Goal: Information Seeking & Learning: Understand process/instructions

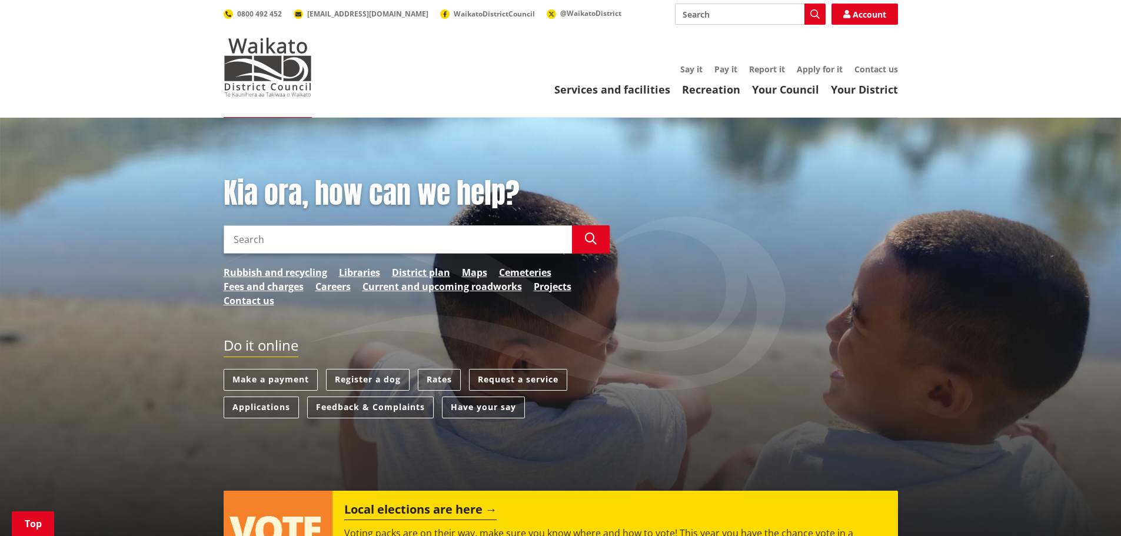
scroll to position [235, 0]
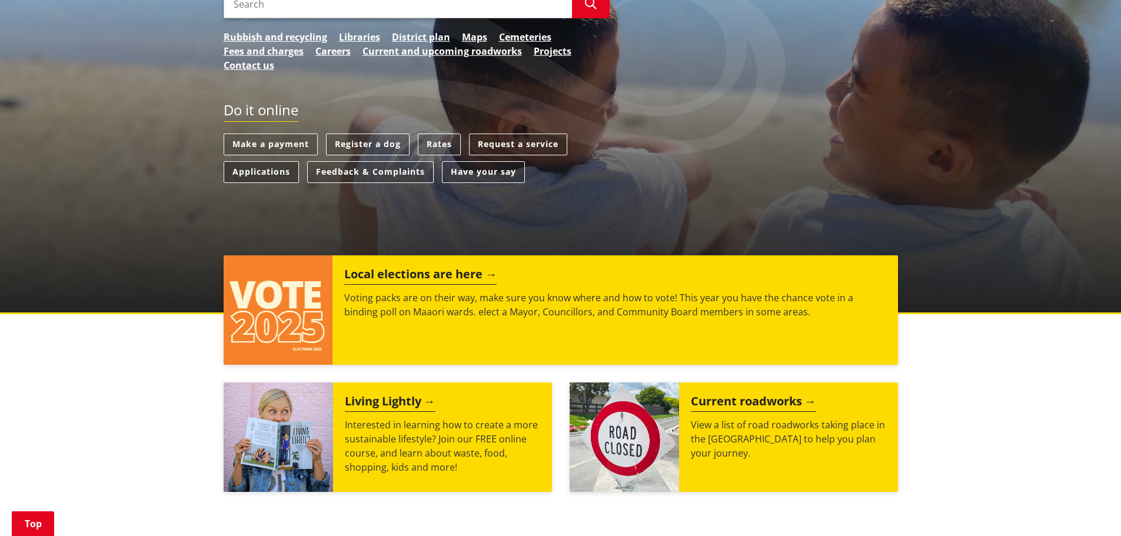
click at [263, 169] on link "Applications" at bounding box center [261, 172] width 75 height 22
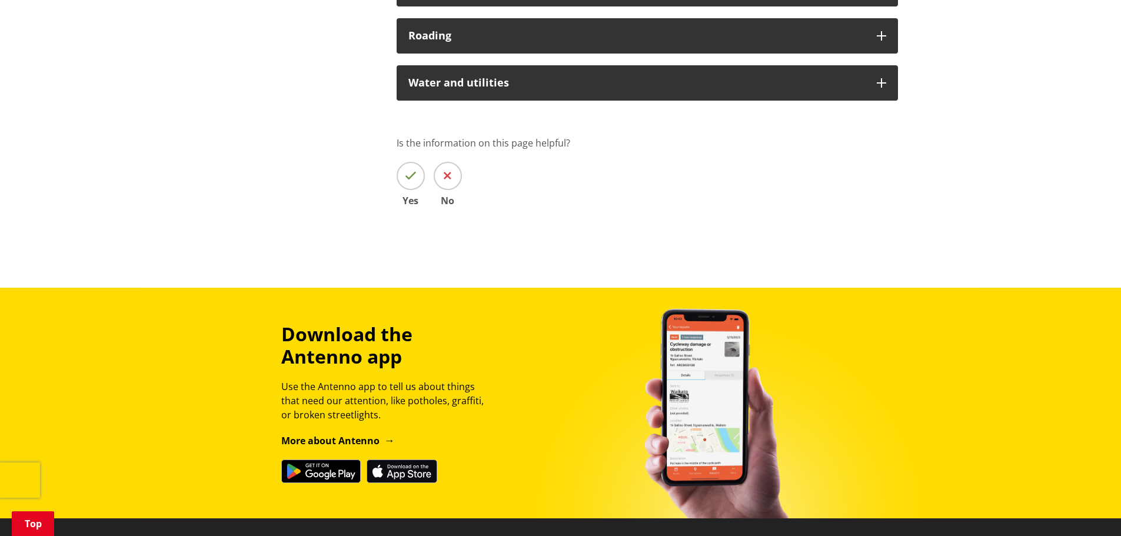
scroll to position [1103, 0]
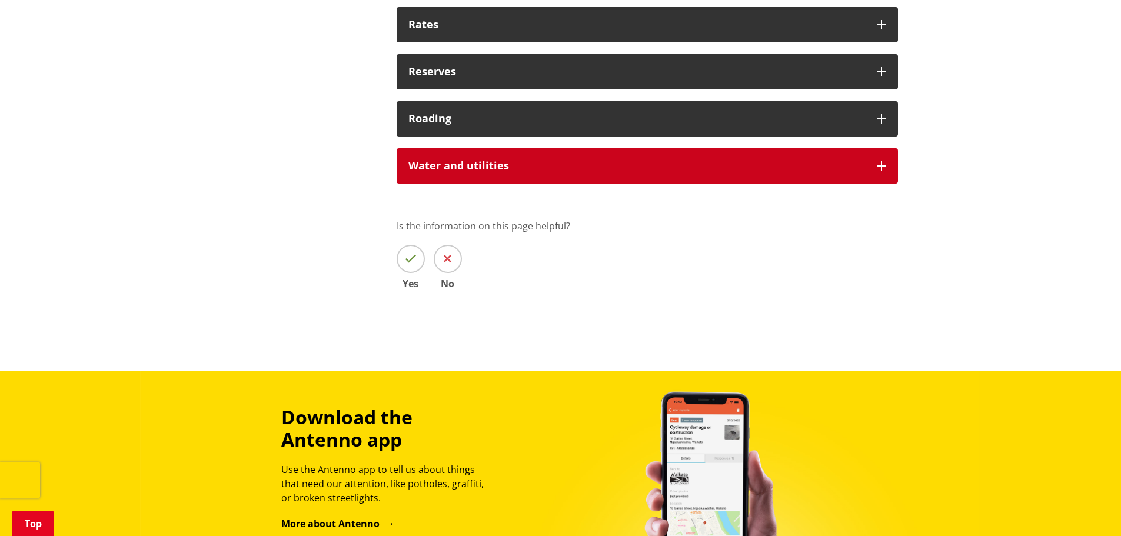
click at [444, 172] on div "Water and utilities" at bounding box center [647, 165] width 501 height 35
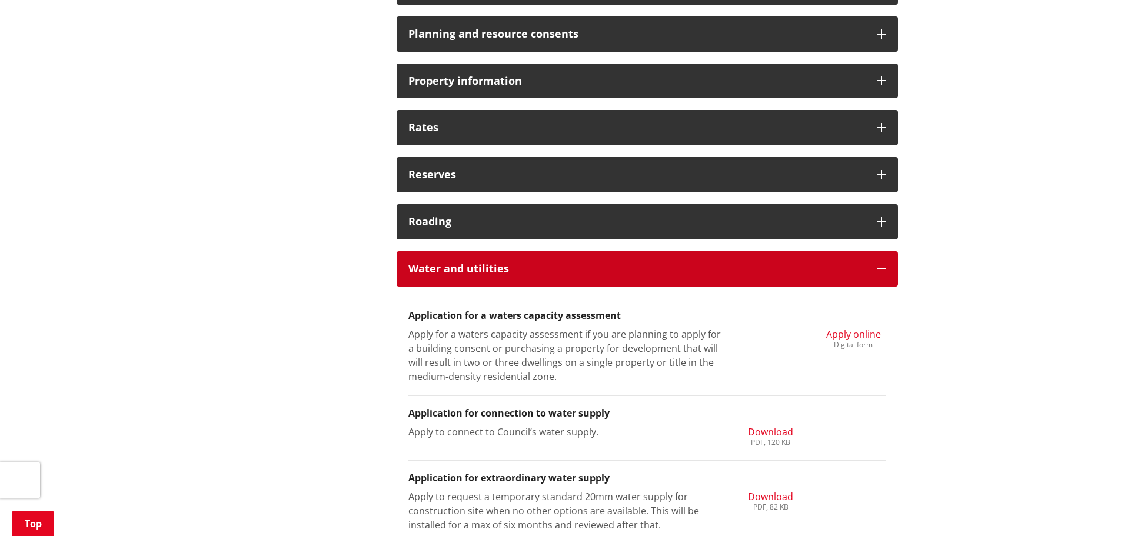
scroll to position [985, 0]
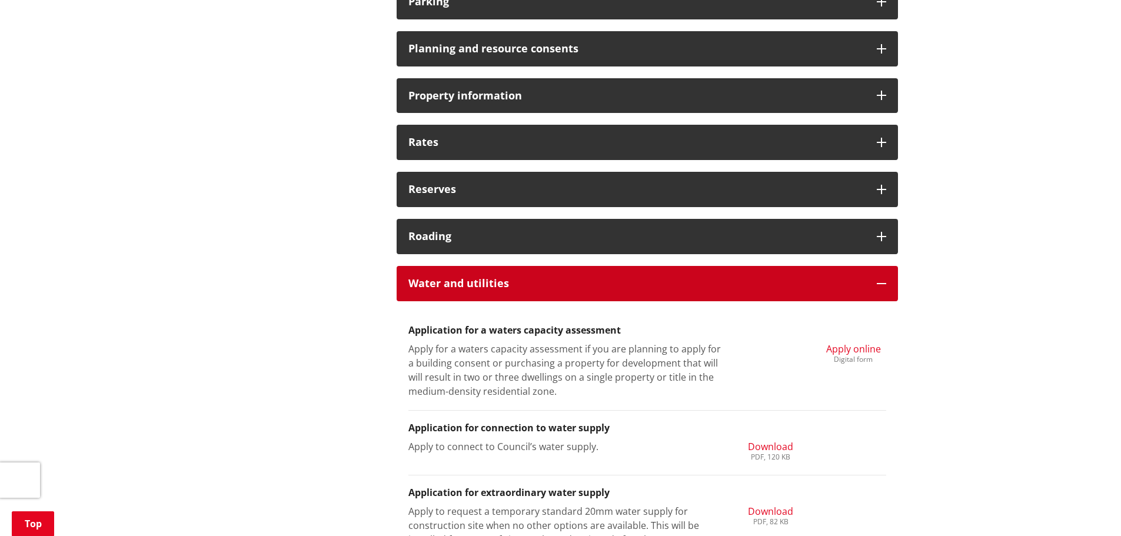
click at [434, 274] on div "Water and utilities" at bounding box center [647, 283] width 501 height 35
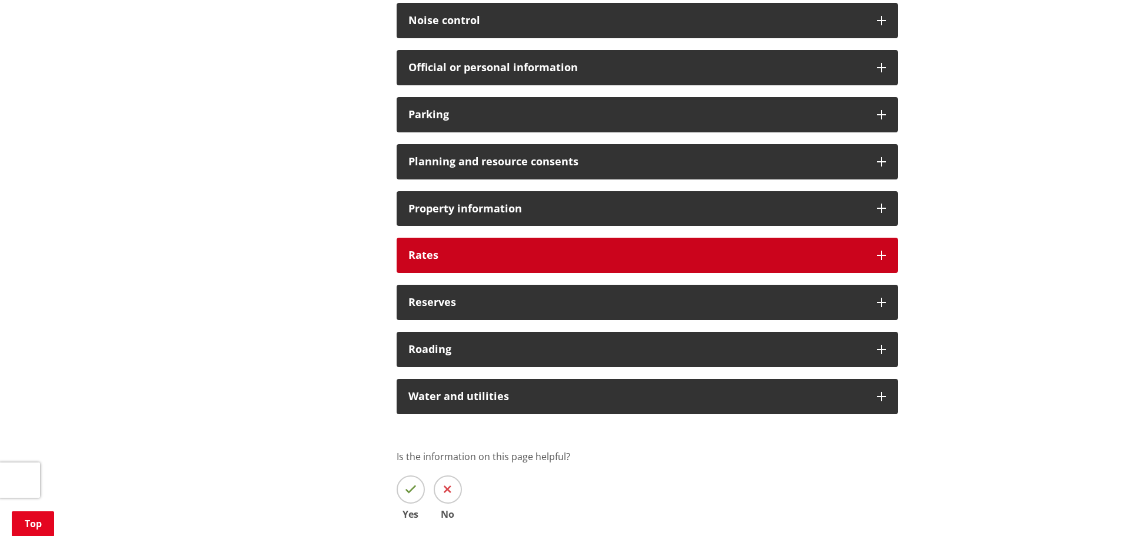
scroll to position [867, 0]
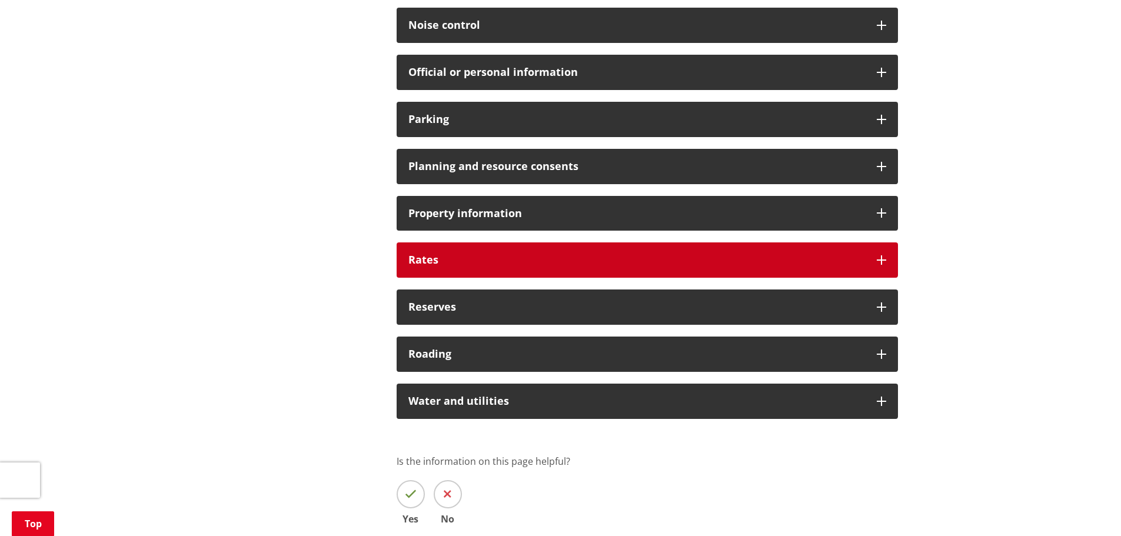
click at [462, 261] on h3 "Rates" at bounding box center [636, 260] width 457 height 12
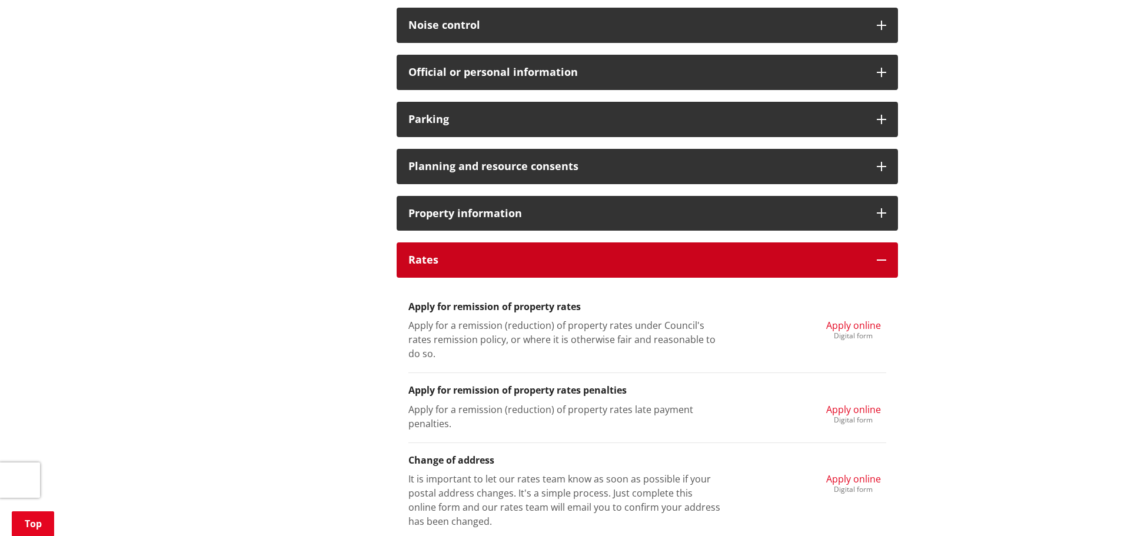
click at [462, 261] on h3 "Rates" at bounding box center [636, 260] width 457 height 12
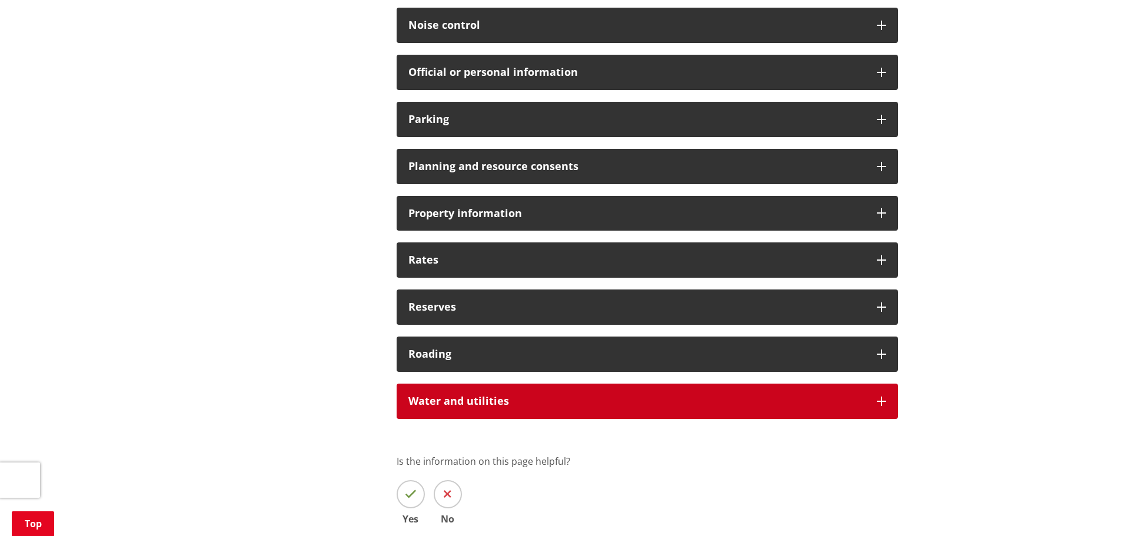
click at [452, 397] on h3 "Water and utilities" at bounding box center [636, 401] width 457 height 12
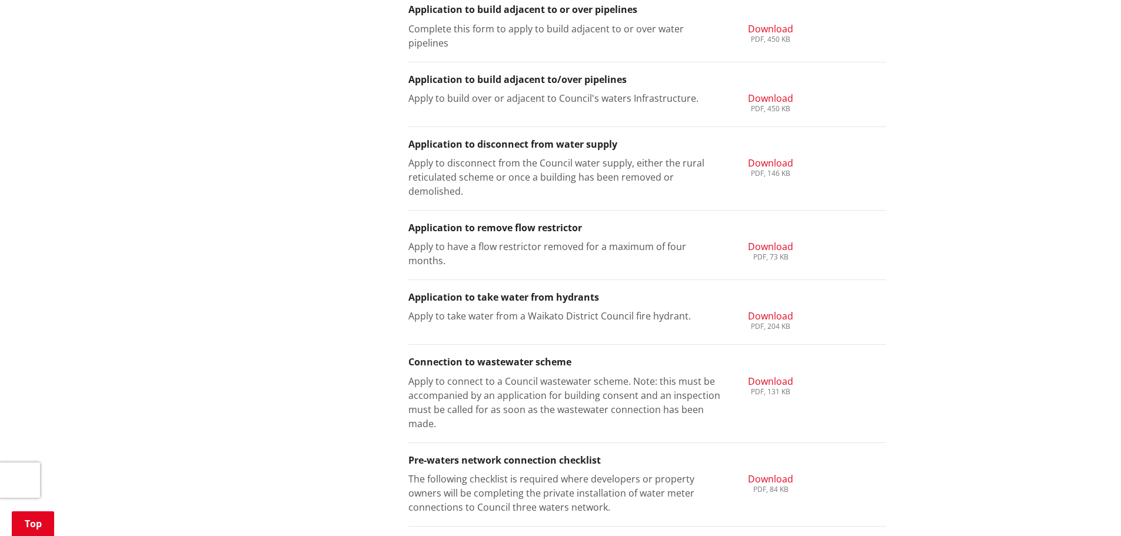
scroll to position [1691, 0]
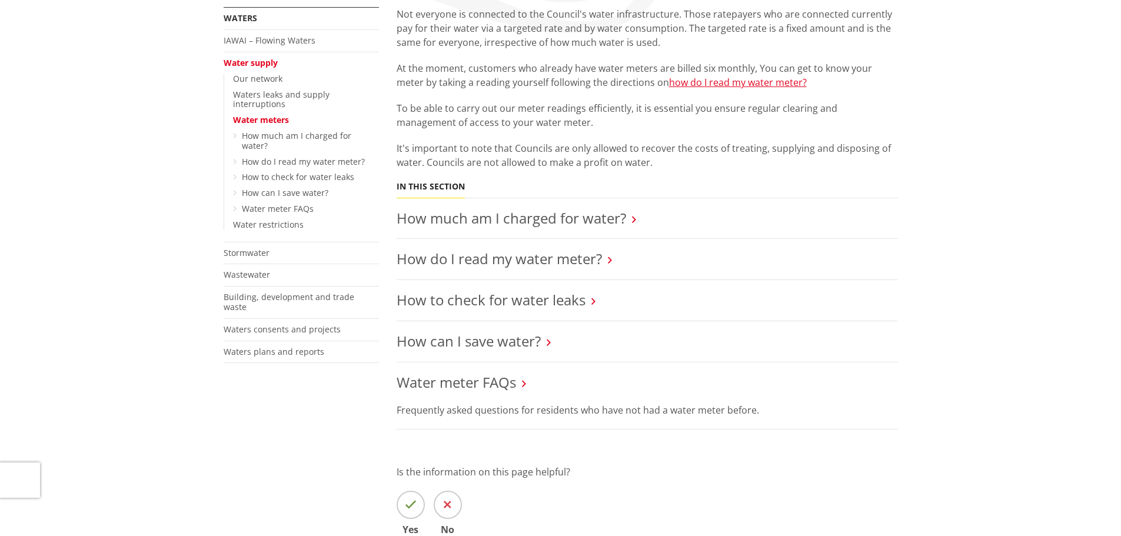
scroll to position [235, 0]
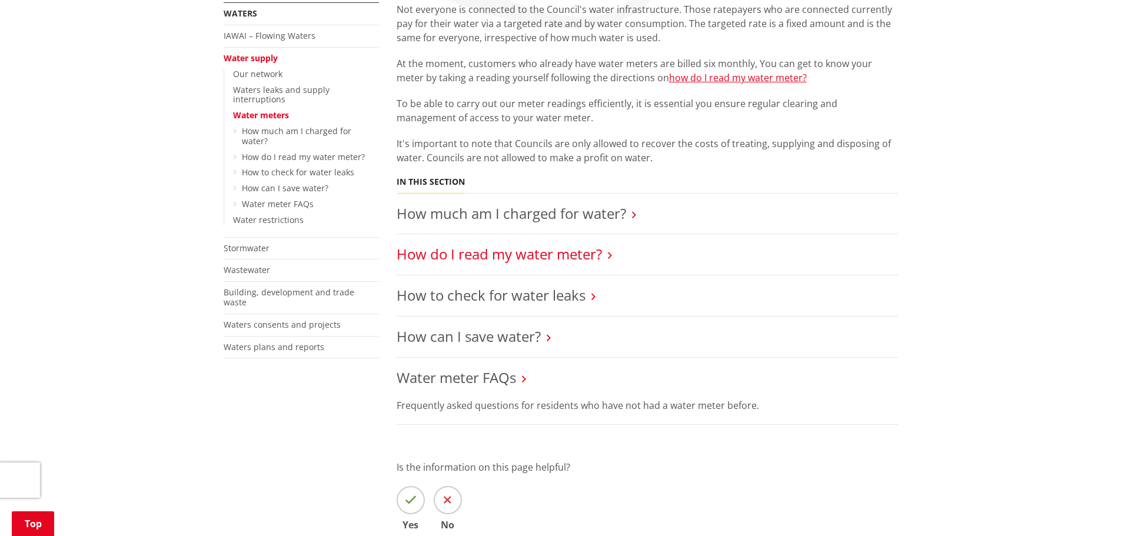
click at [515, 258] on link "How do I read my water meter?" at bounding box center [499, 253] width 205 height 19
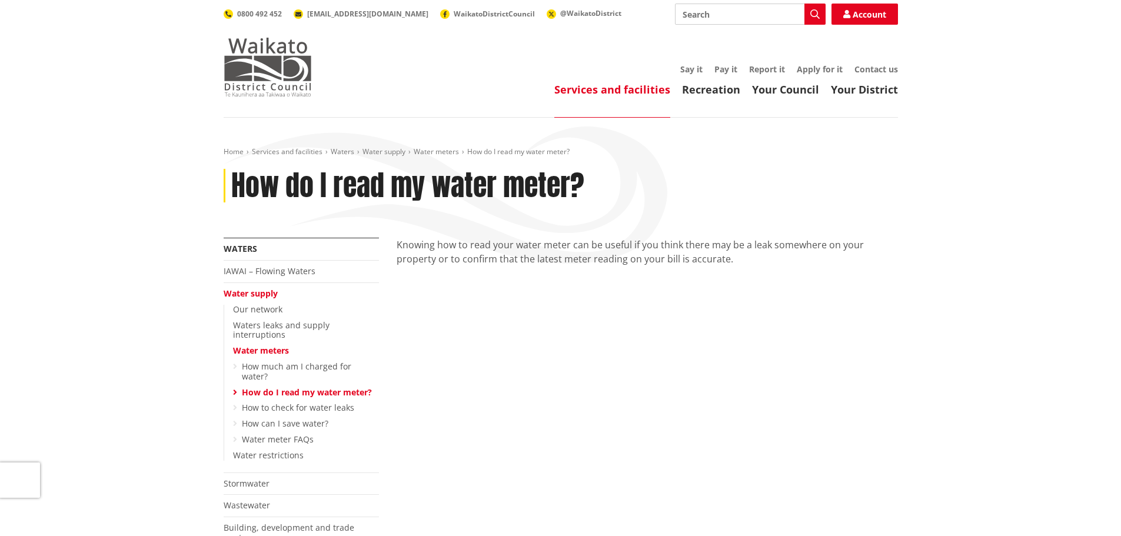
click at [278, 52] on img at bounding box center [268, 67] width 88 height 59
